Goal: Transaction & Acquisition: Purchase product/service

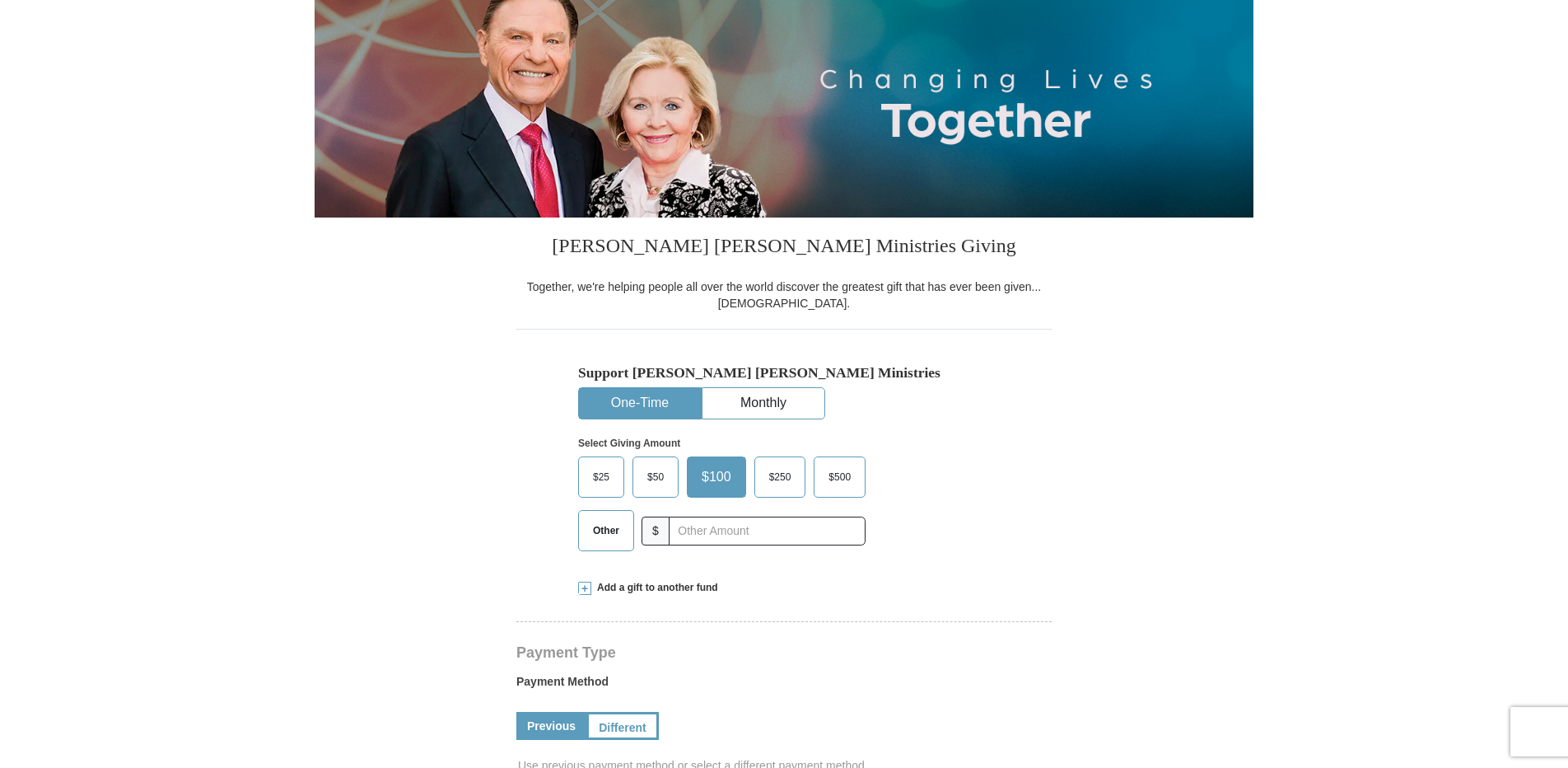
scroll to position [164, 0]
select select "CA"
click at [653, 403] on button "One-Time" at bounding box center [639, 403] width 122 height 30
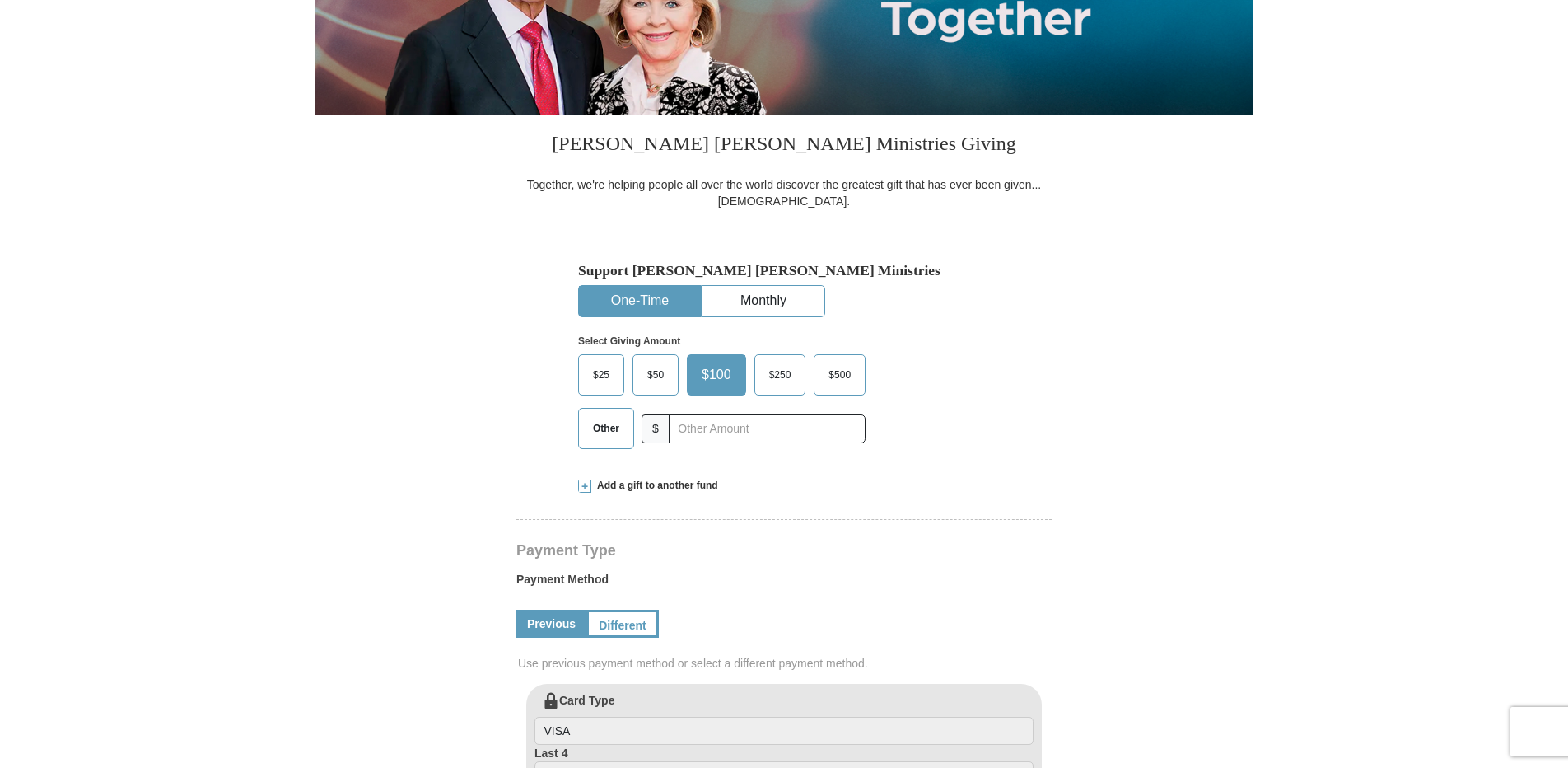
scroll to position [412, 0]
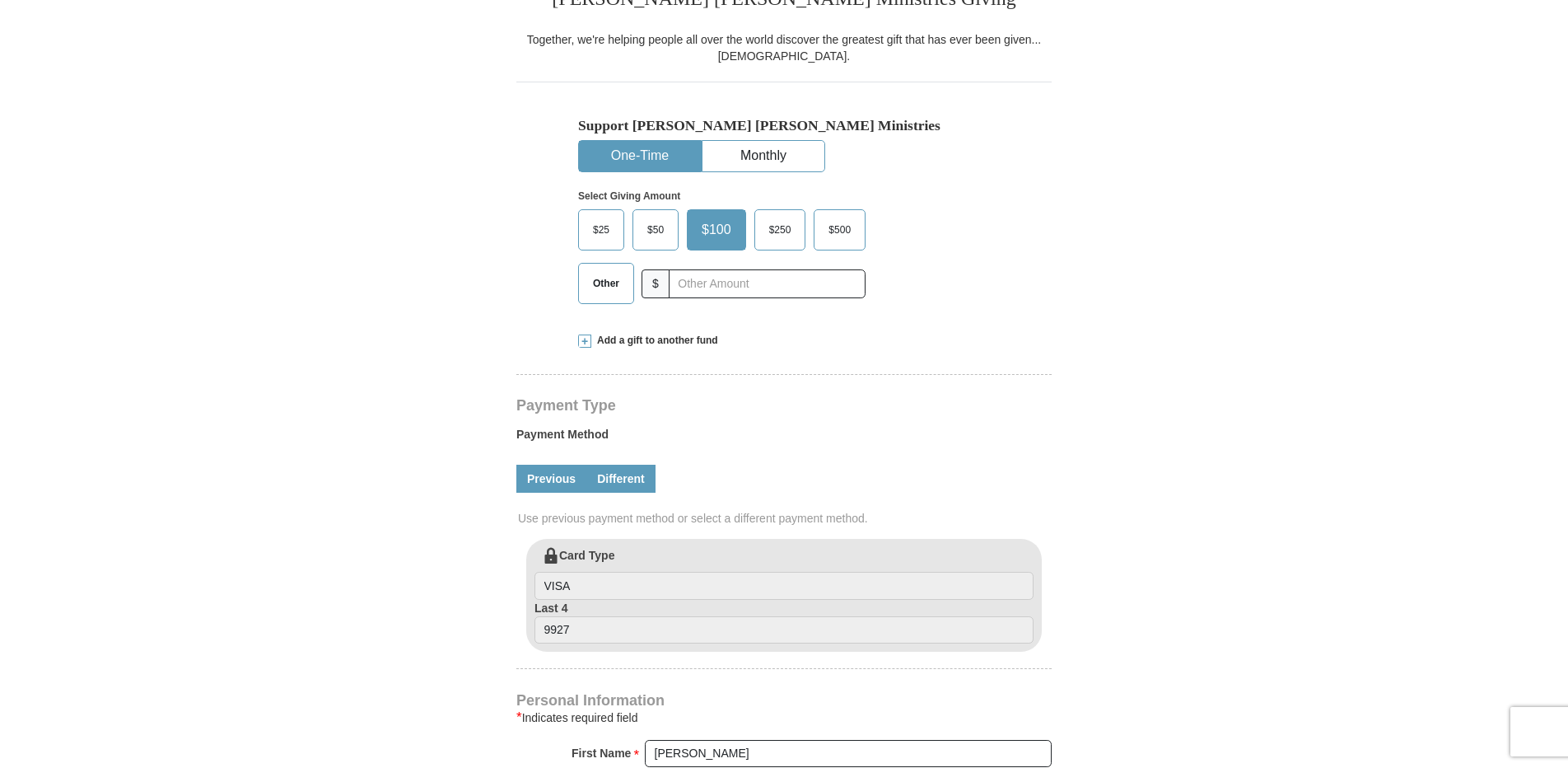
click at [624, 487] on link "Different" at bounding box center [621, 478] width 69 height 28
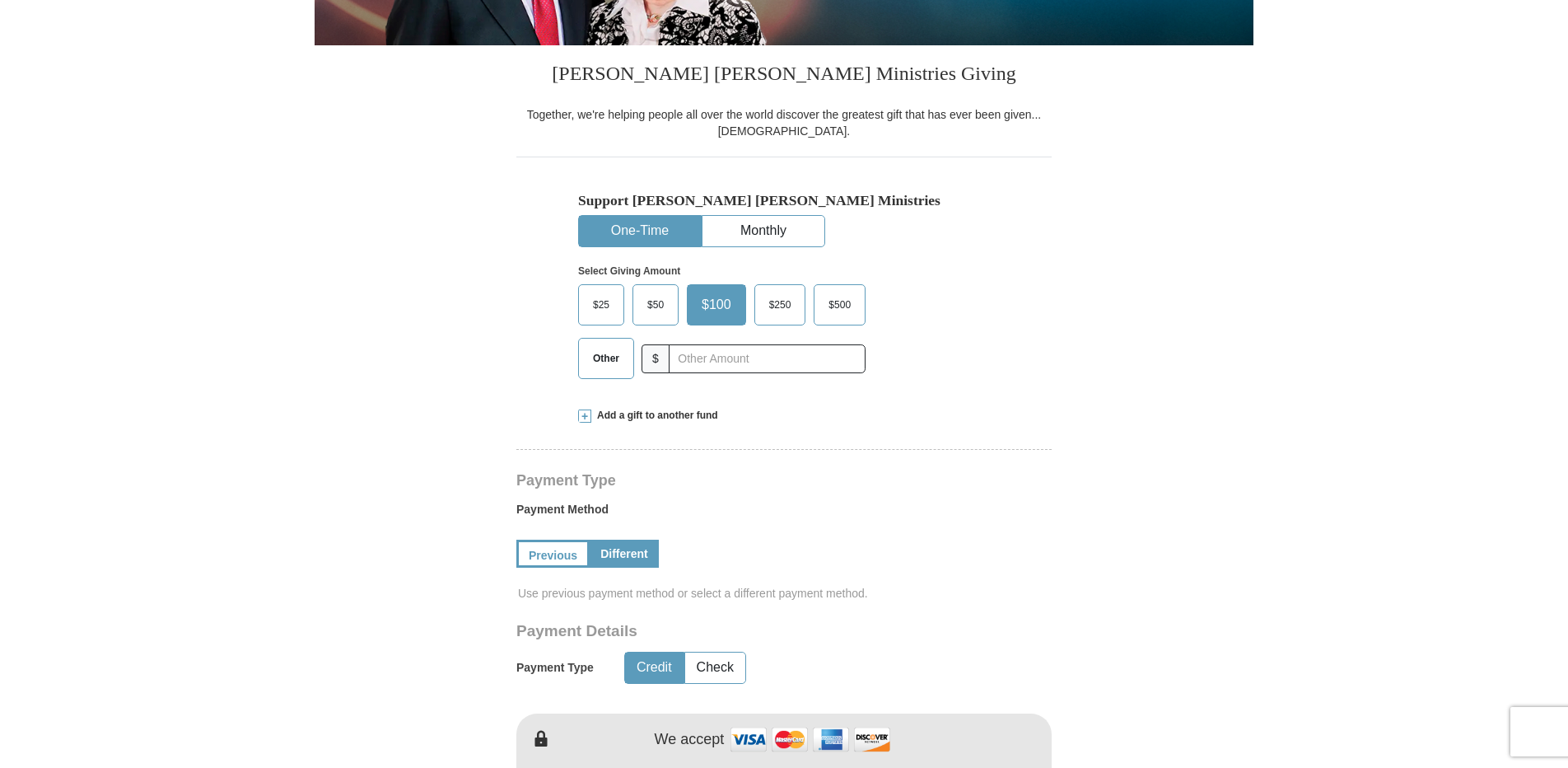
scroll to position [330, 0]
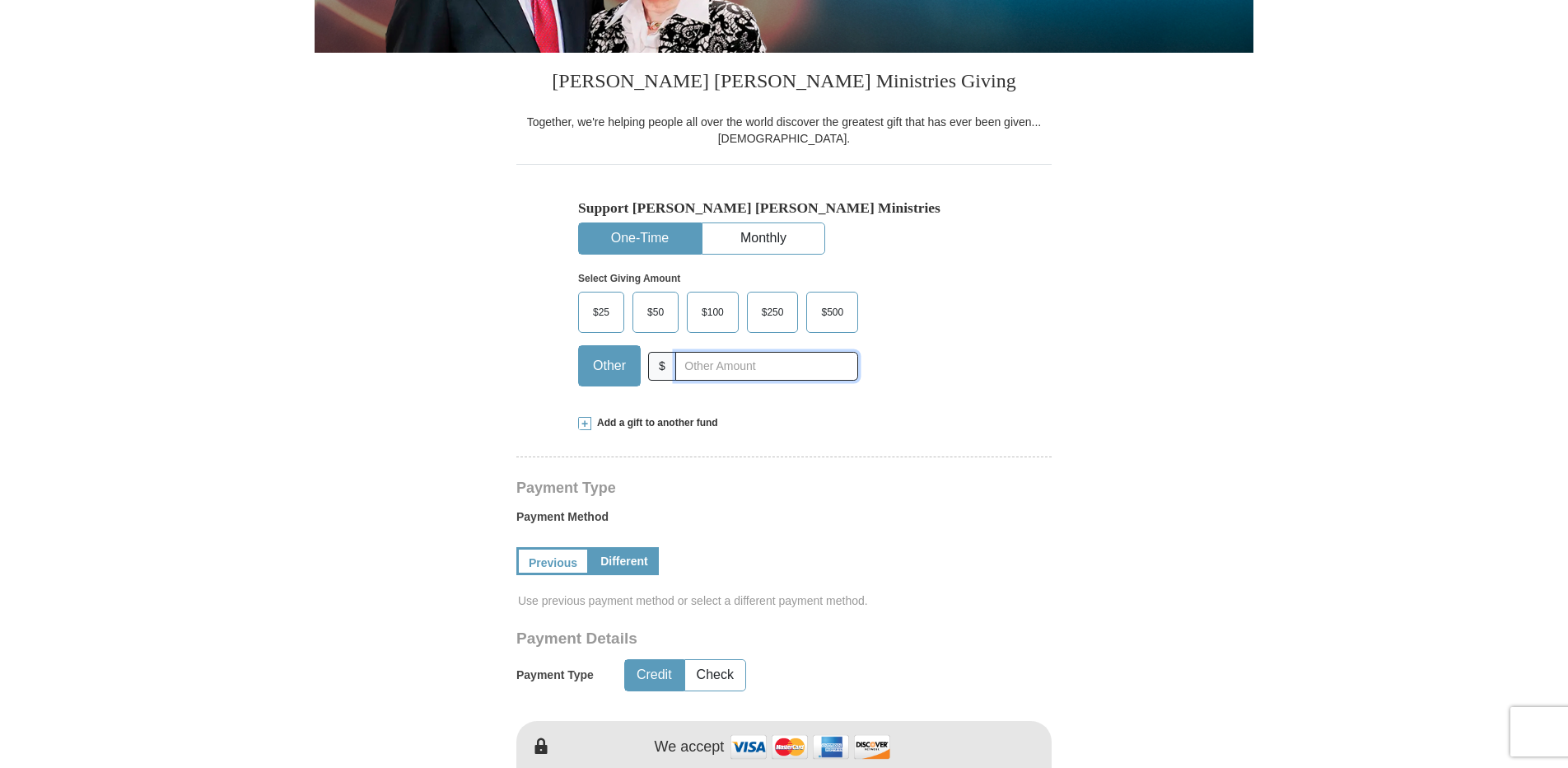
click at [690, 371] on input "text" at bounding box center [766, 366] width 182 height 29
type input "51.50"
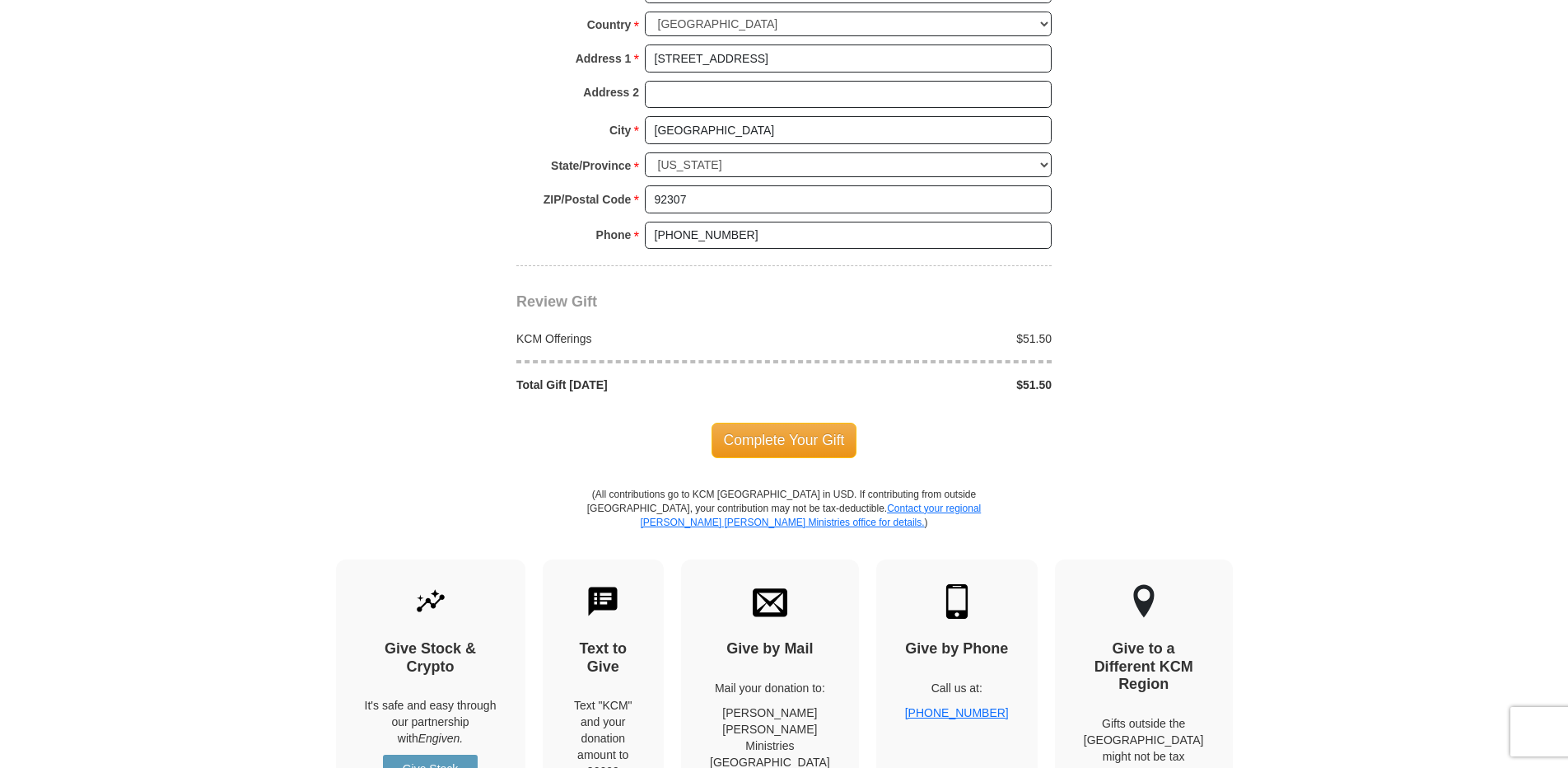
scroll to position [1482, 0]
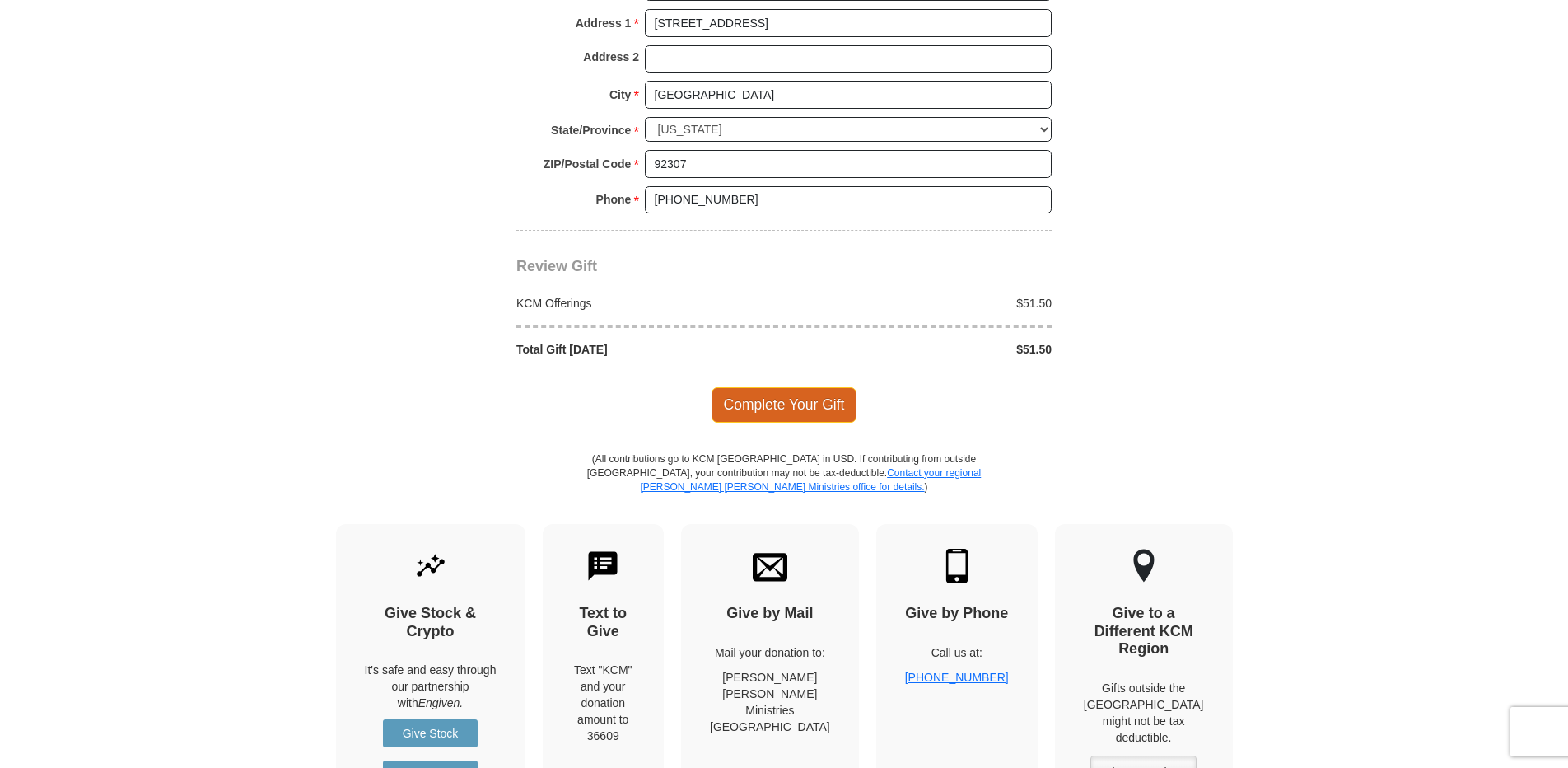
click at [829, 406] on span "Complete Your Gift" at bounding box center [784, 405] width 146 height 35
